Goal: Use online tool/utility: Utilize a website feature to perform a specific function

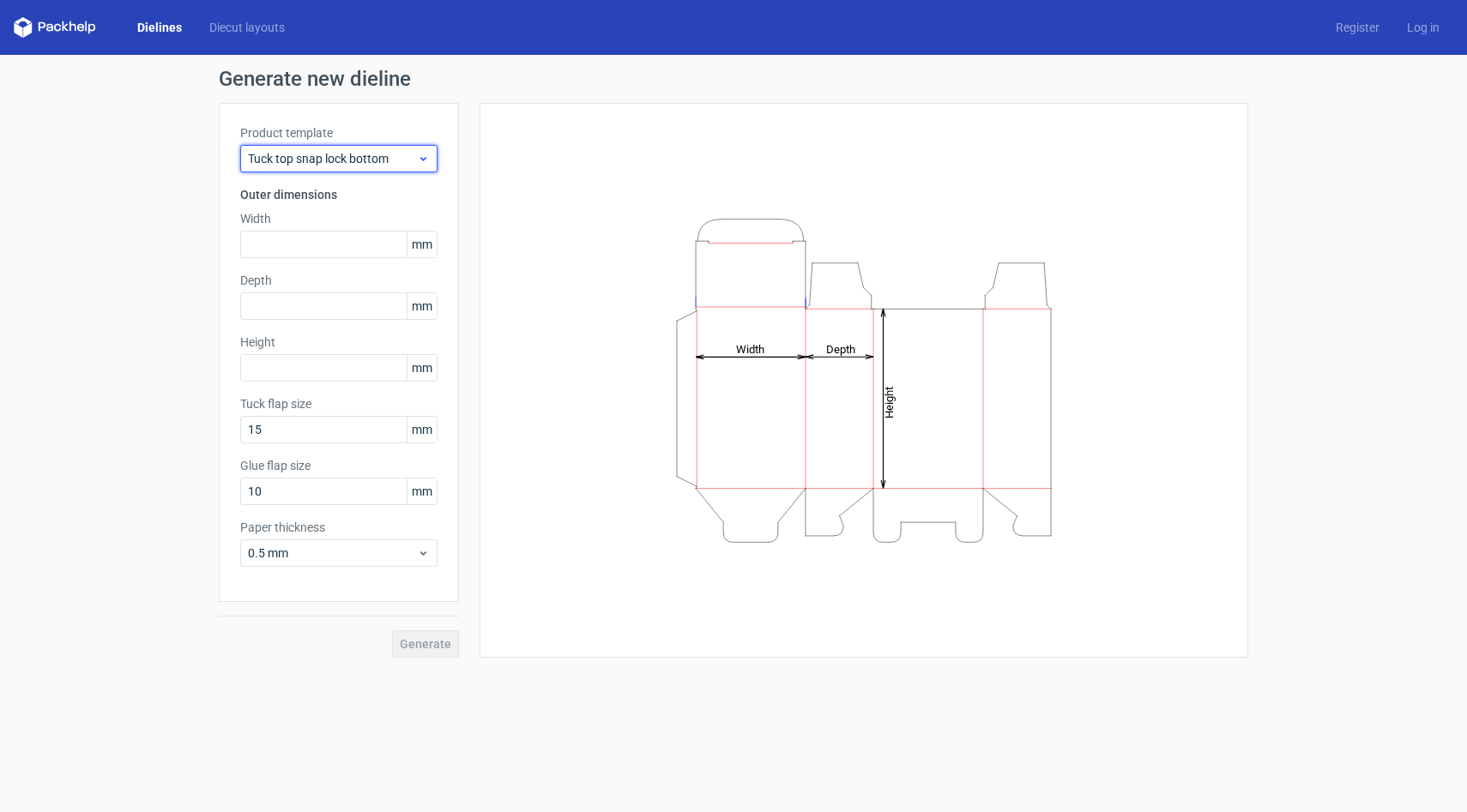
click at [383, 148] on div "Tuck top snap lock bottom" at bounding box center [338, 158] width 197 height 27
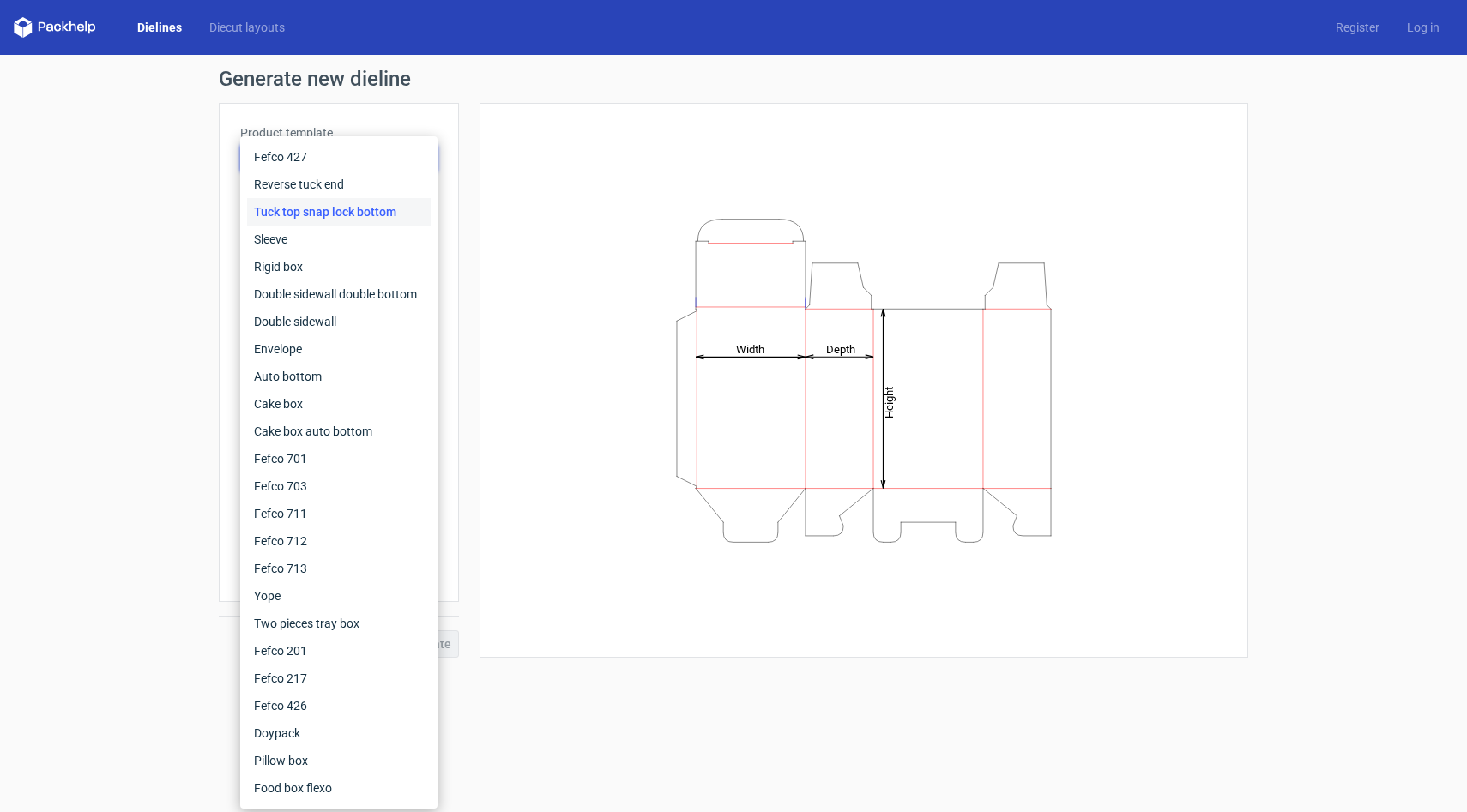
click at [519, 145] on div "Height Depth Width" at bounding box center [864, 380] width 726 height 512
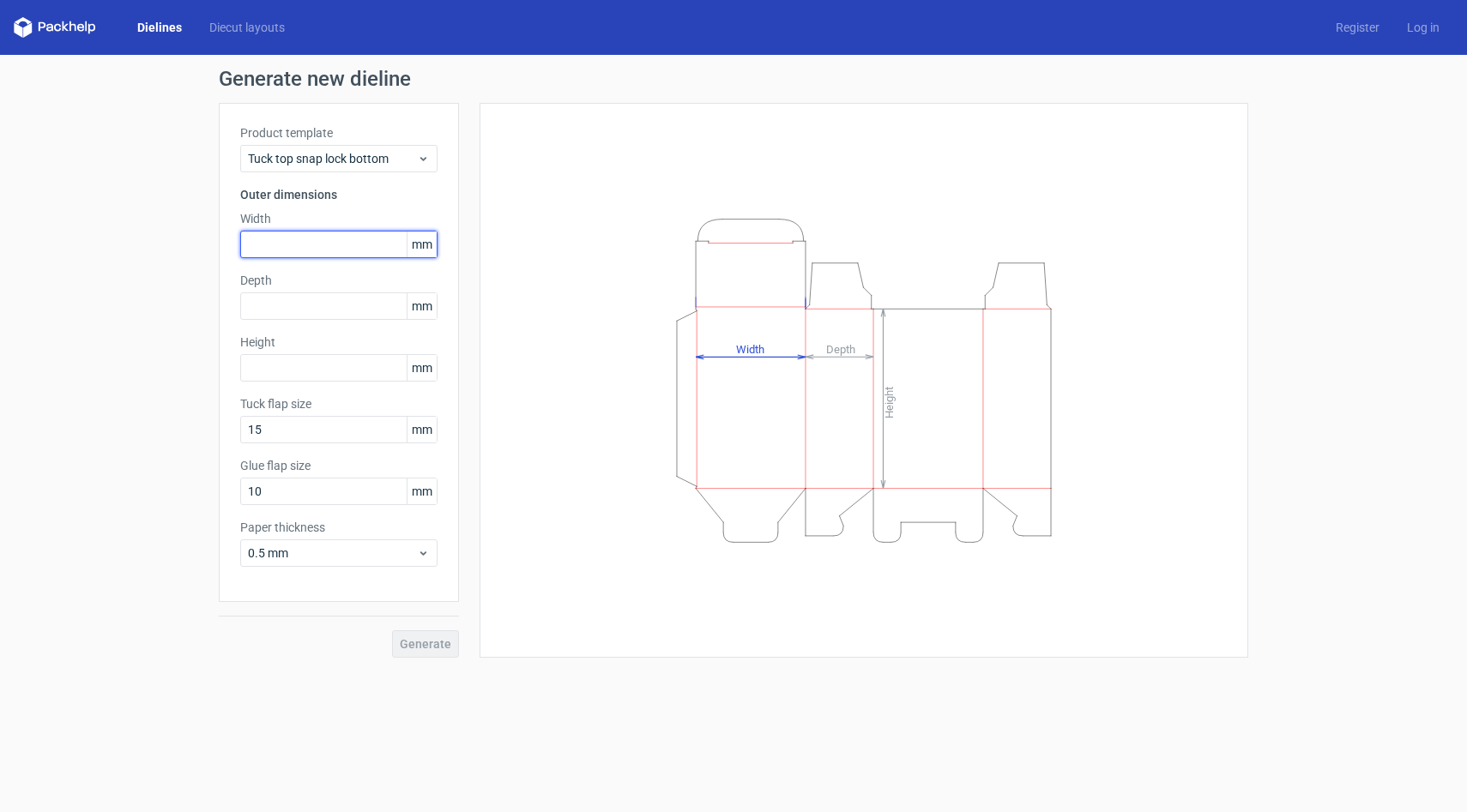
click at [305, 239] on input "text" at bounding box center [338, 245] width 197 height 27
type input "254"
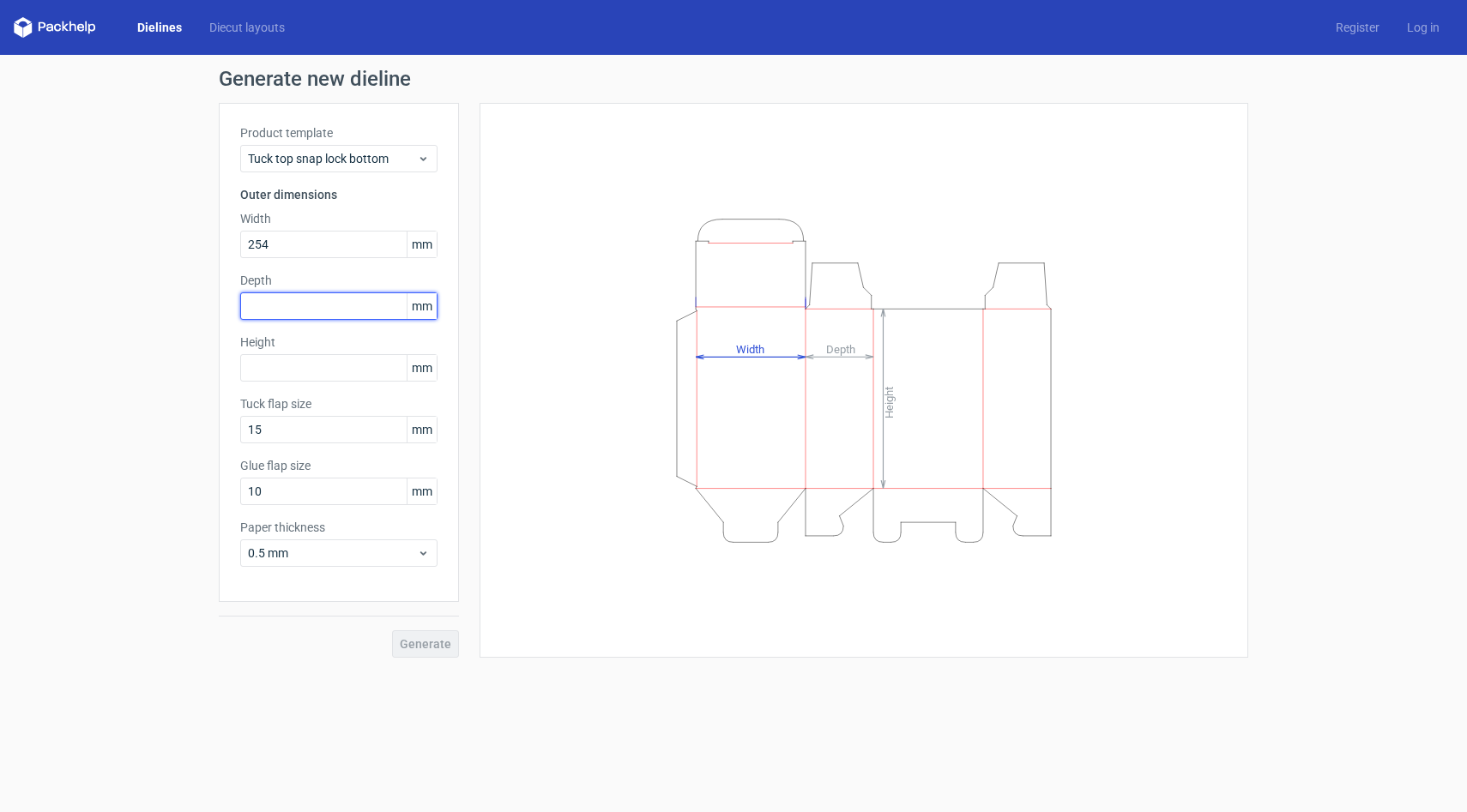
click at [324, 302] on input "text" at bounding box center [338, 306] width 197 height 27
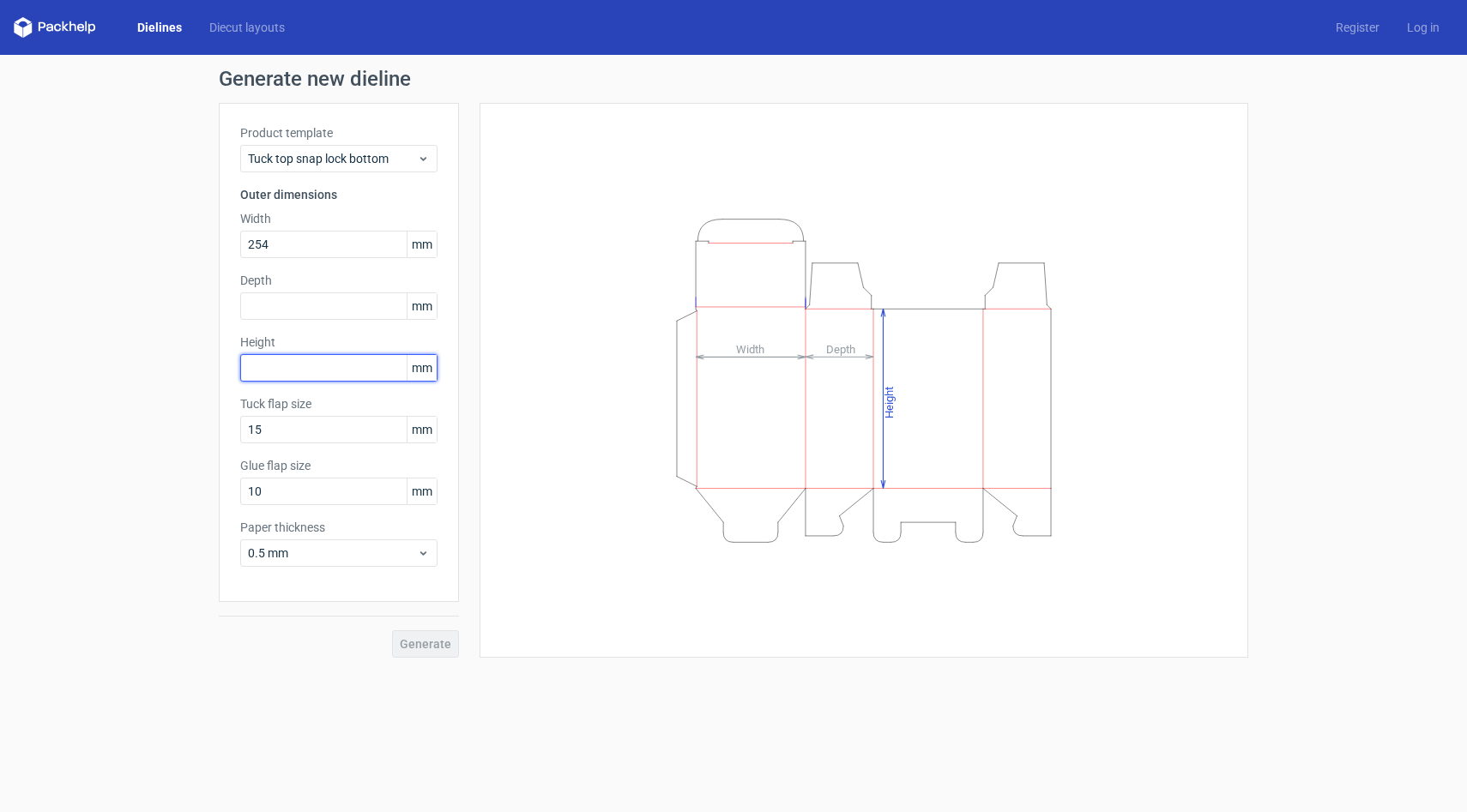
click at [311, 368] on input "text" at bounding box center [338, 368] width 197 height 27
click at [298, 303] on input "text" at bounding box center [338, 306] width 197 height 27
type input "445"
click at [327, 372] on input "text" at bounding box center [338, 368] width 197 height 27
type input "254"
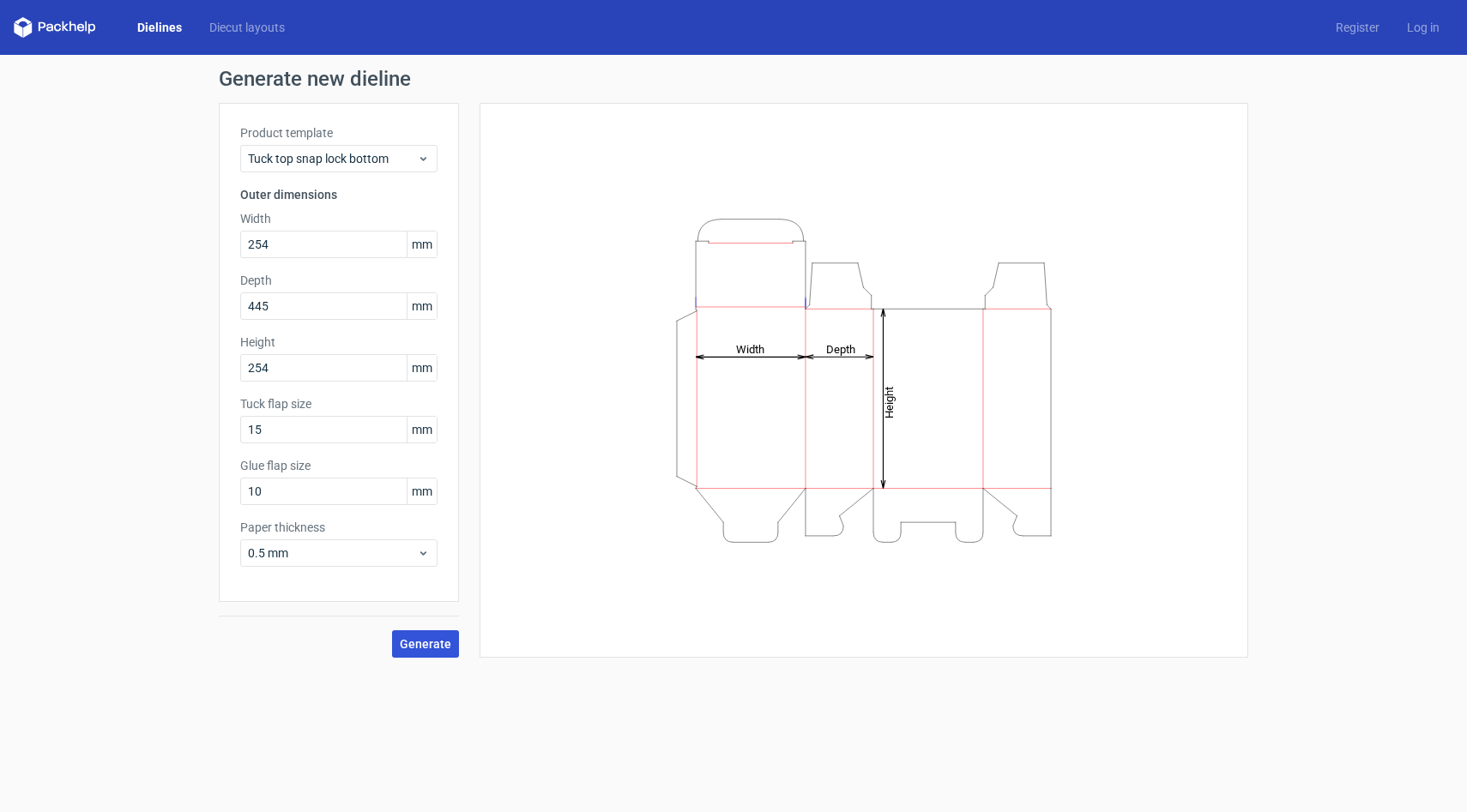
click at [436, 640] on span "Generate" at bounding box center [425, 644] width 51 height 12
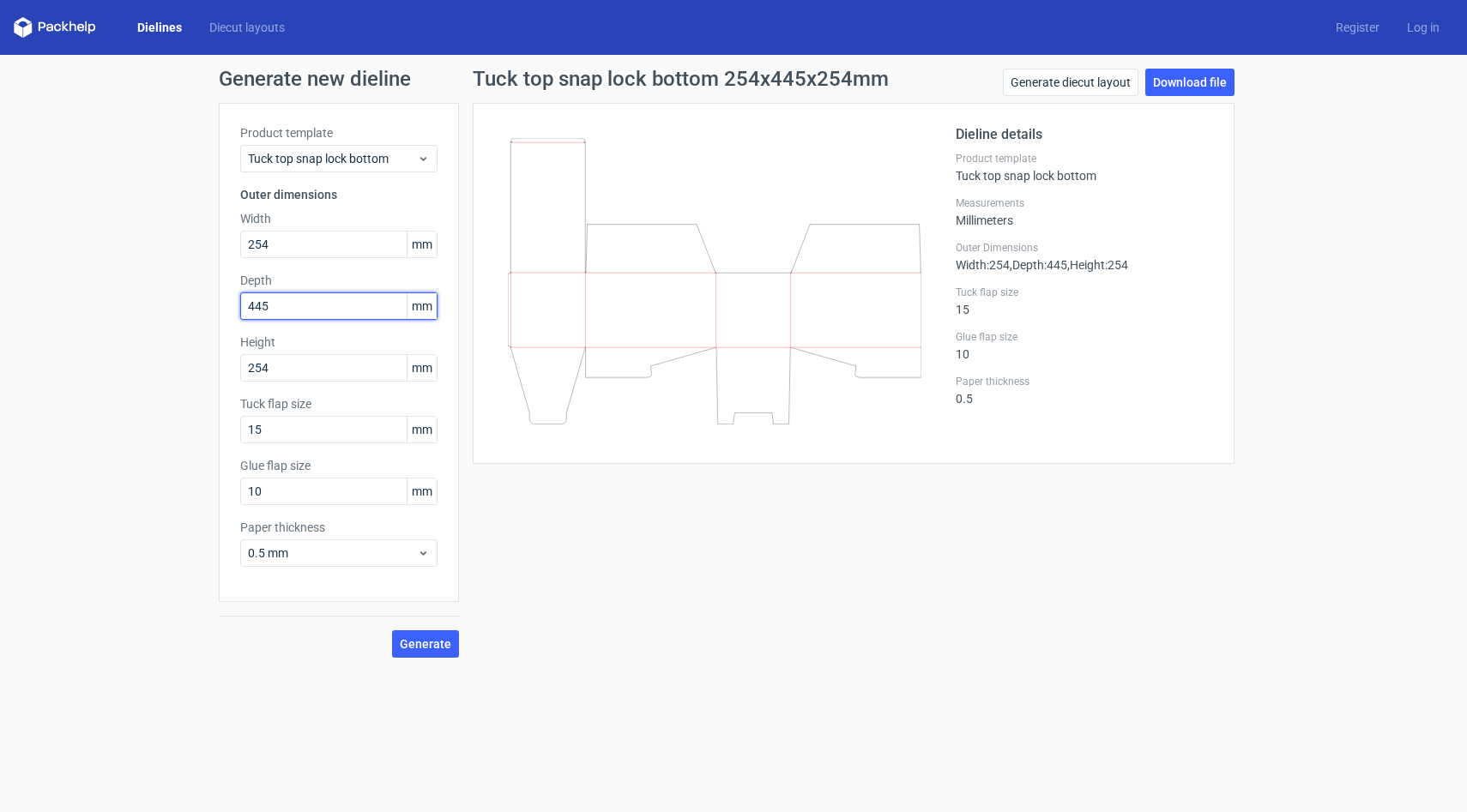
click at [260, 309] on input "445" at bounding box center [338, 306] width 197 height 27
click at [422, 642] on span "Generate" at bounding box center [425, 644] width 51 height 12
click at [271, 315] on input "44" at bounding box center [338, 306] width 197 height 27
type input "45"
click at [444, 648] on span "Generate" at bounding box center [425, 644] width 51 height 12
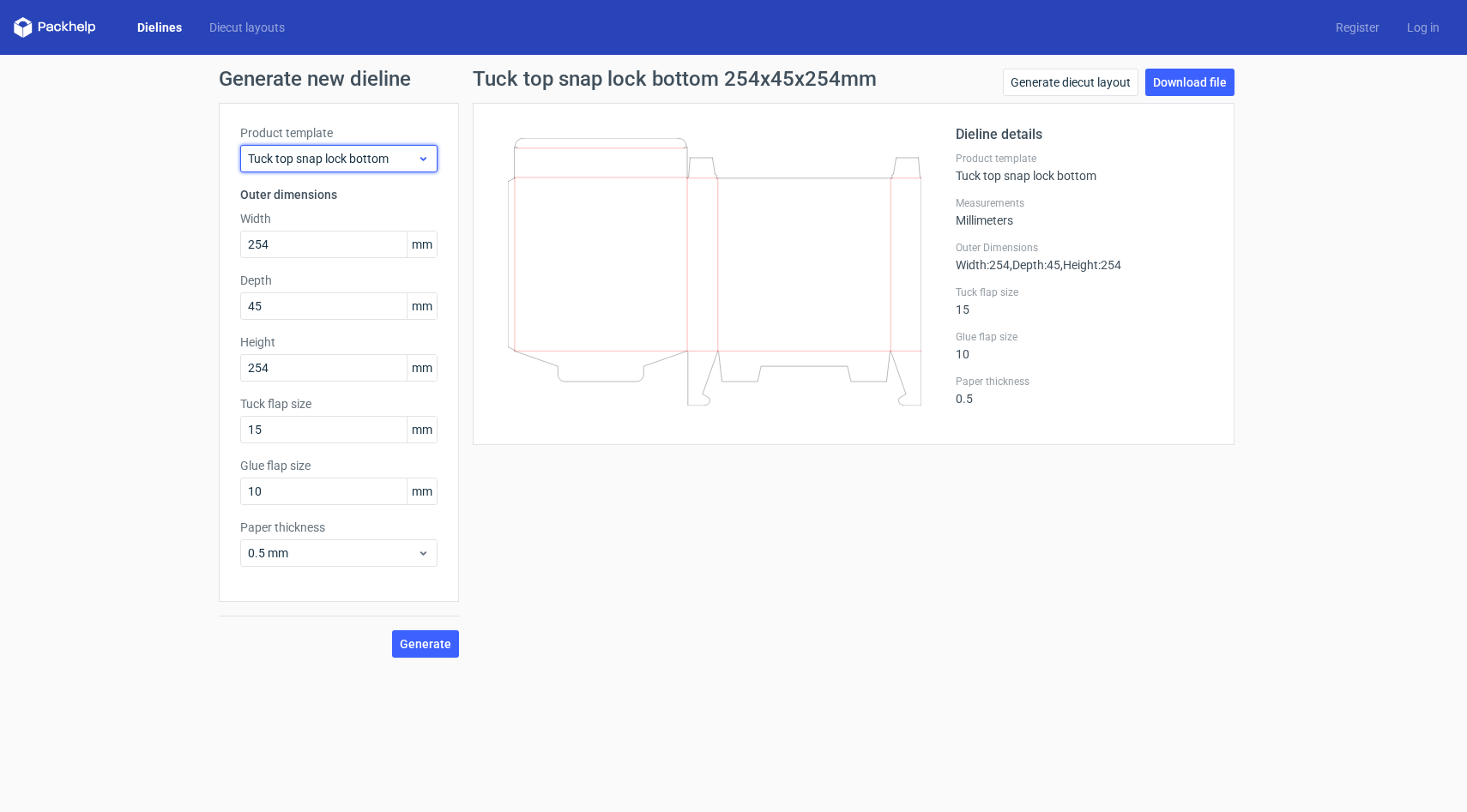
click at [401, 161] on span "Tuck top snap lock bottom" at bounding box center [332, 159] width 169 height 17
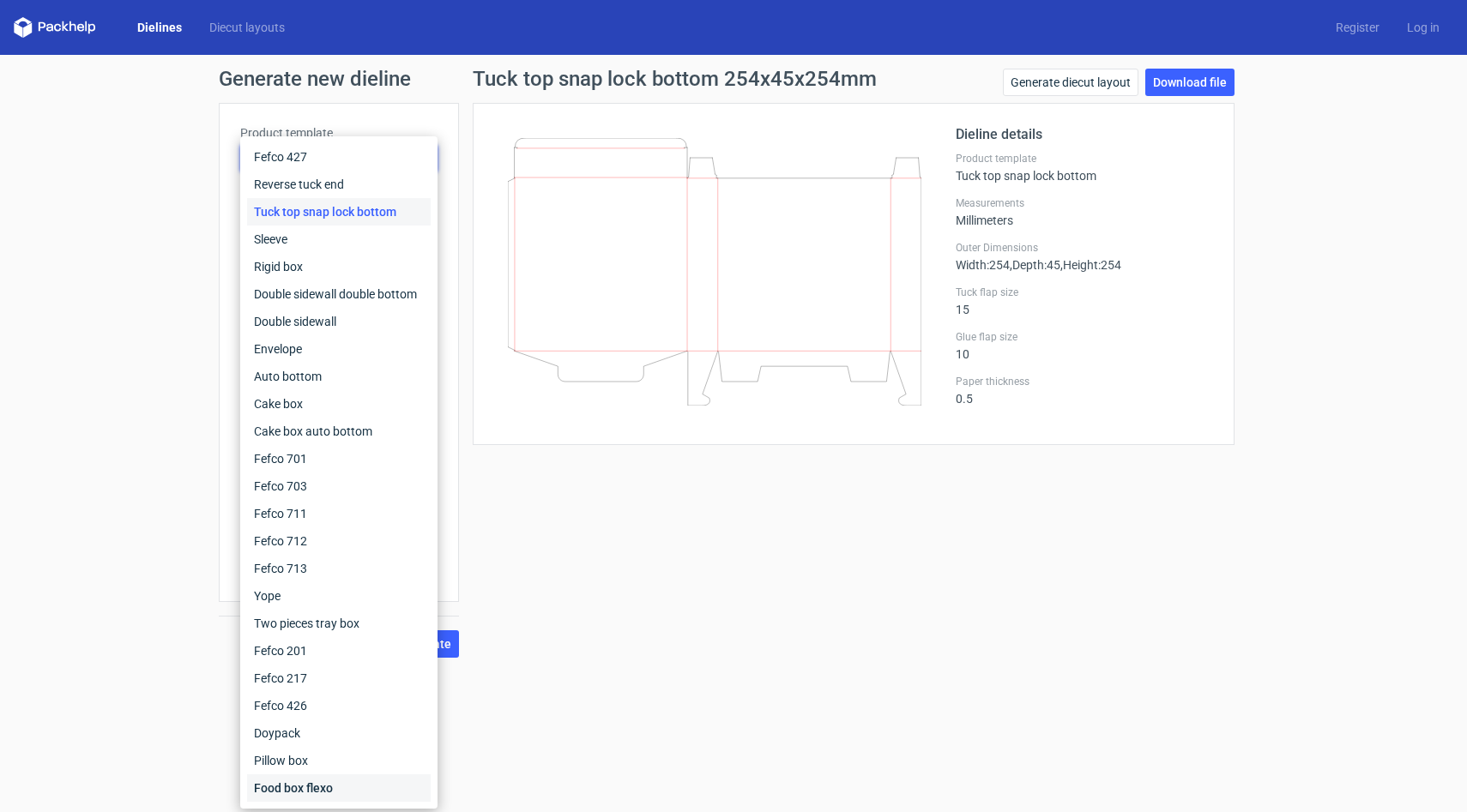
click at [342, 792] on div "Food box flexo" at bounding box center [338, 788] width 184 height 27
